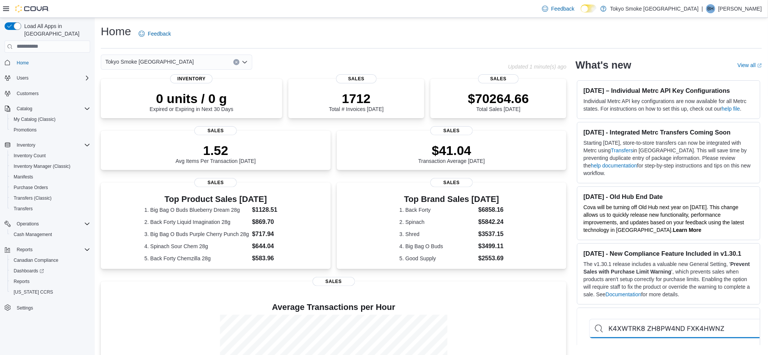
click at [745, 9] on p "Becky Healy" at bounding box center [740, 8] width 44 height 9
click at [712, 69] on button "Sign Out" at bounding box center [725, 74] width 70 height 12
